Goal: Task Accomplishment & Management: Complete application form

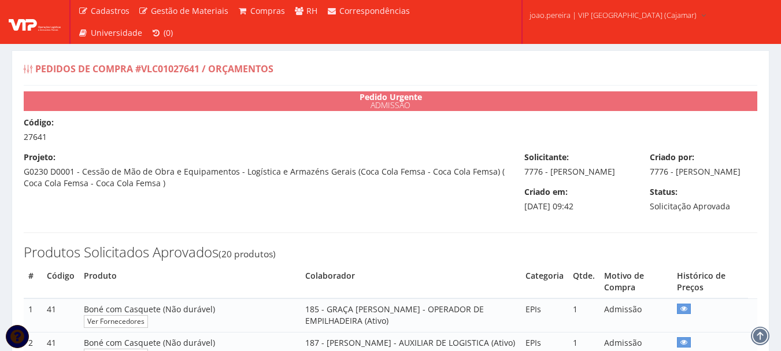
select select "0"
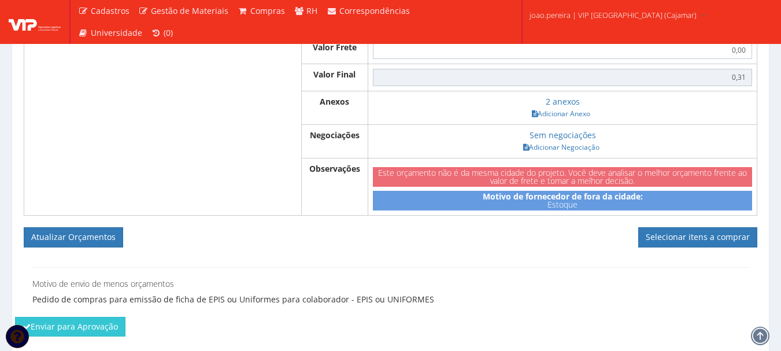
scroll to position [1673, 0]
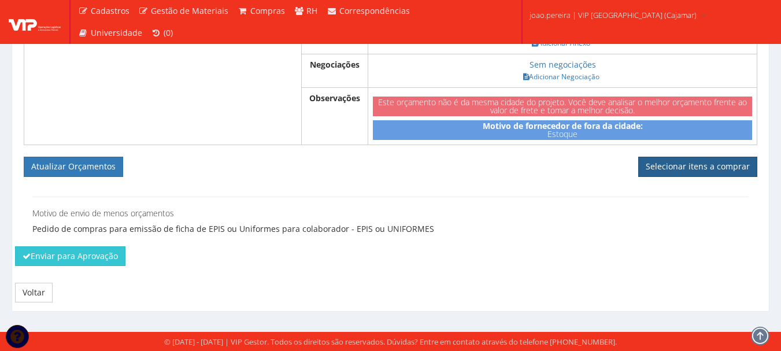
click at [706, 166] on link "Selecionar itens a comprar" at bounding box center [697, 167] width 119 height 20
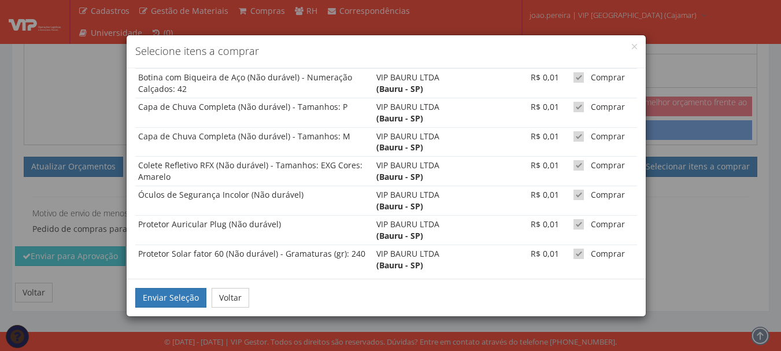
scroll to position [160, 0]
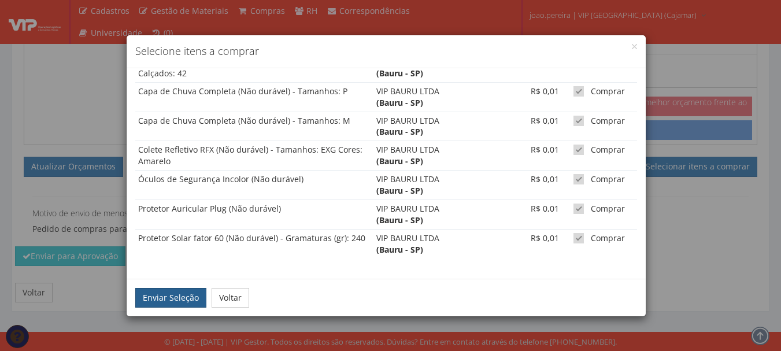
click at [158, 297] on button "Enviar Seleção" at bounding box center [170, 298] width 71 height 20
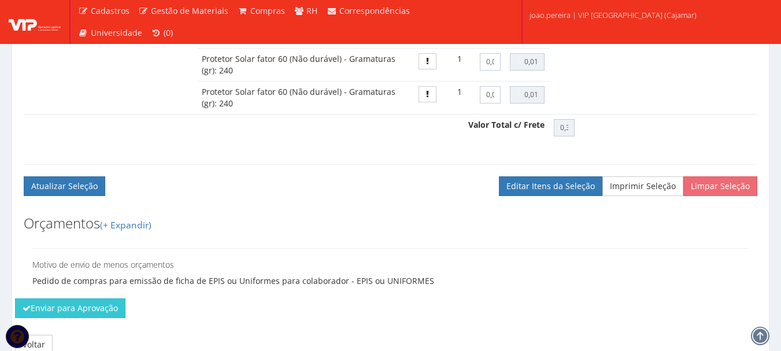
scroll to position [1740, 0]
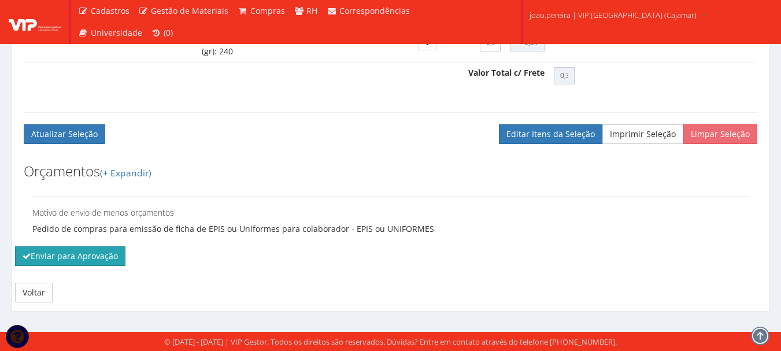
click at [98, 257] on button "Enviar para Aprovação" at bounding box center [70, 256] width 110 height 20
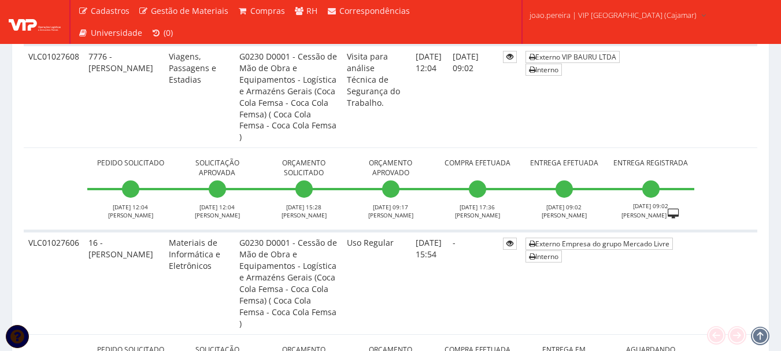
scroll to position [2833, 0]
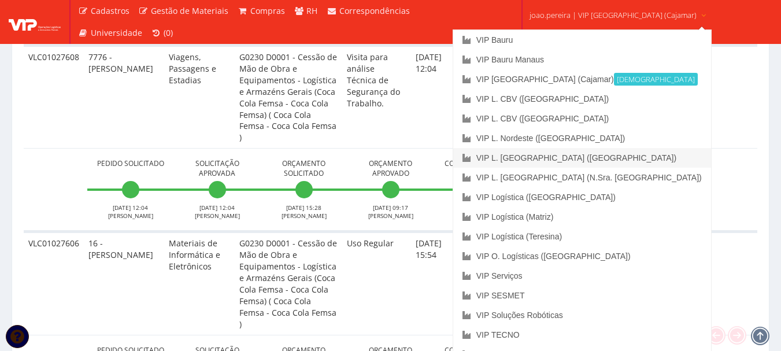
click at [597, 154] on link "VIP L. [GEOGRAPHIC_DATA] ([GEOGRAPHIC_DATA])" at bounding box center [582, 158] width 258 height 20
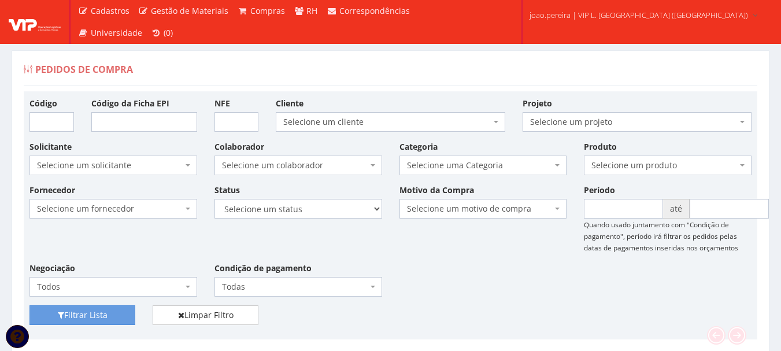
click at [520, 266] on div "Fornecedor Selecione um fornecedor ******** ******** 1000 MARCAS BRASIL 123 MIL…" at bounding box center [390, 244] width 739 height 121
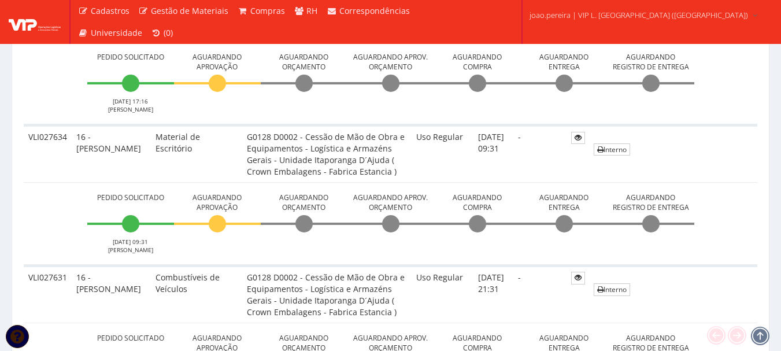
scroll to position [405, 0]
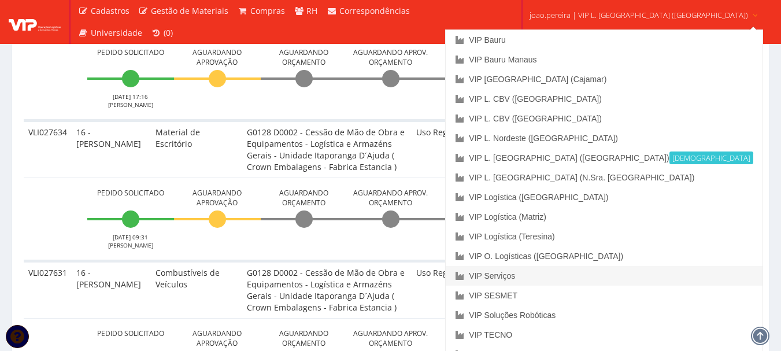
click at [563, 279] on link "VIP Serviços" at bounding box center [604, 276] width 316 height 20
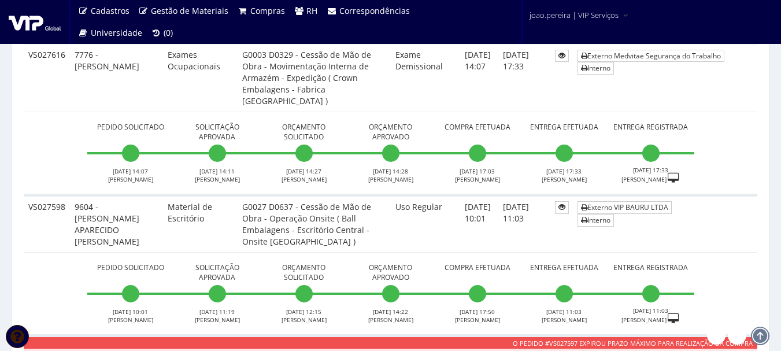
scroll to position [636, 0]
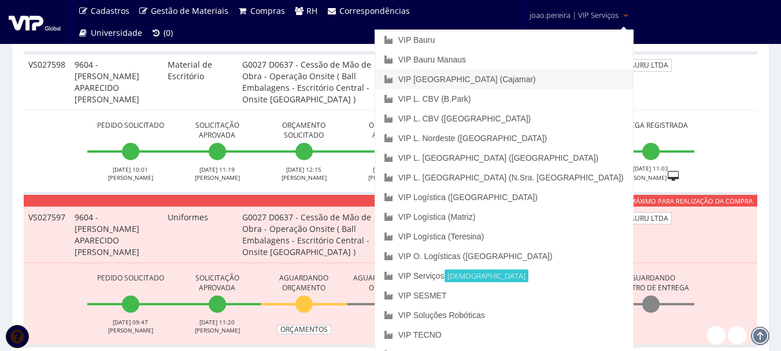
click at [514, 75] on link "VIP [GEOGRAPHIC_DATA] (Cajamar)" at bounding box center [504, 79] width 258 height 20
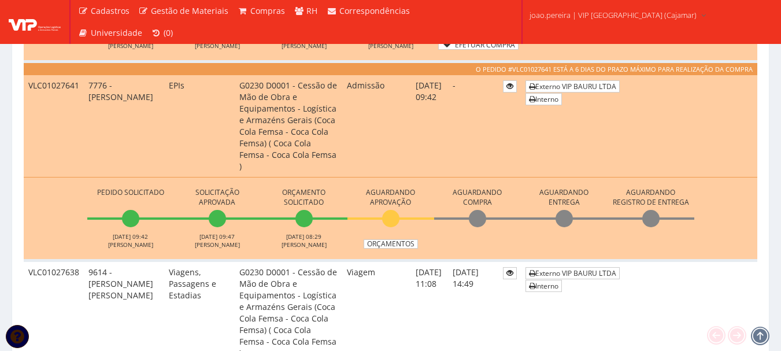
scroll to position [578, 0]
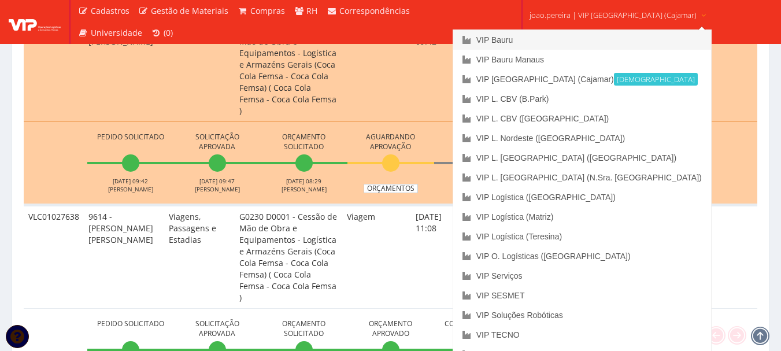
click at [553, 37] on link "VIP Bauru" at bounding box center [582, 40] width 258 height 20
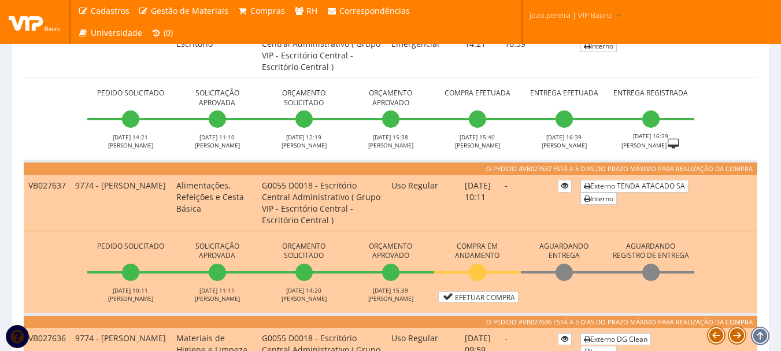
scroll to position [289, 0]
